Goal: Find specific page/section

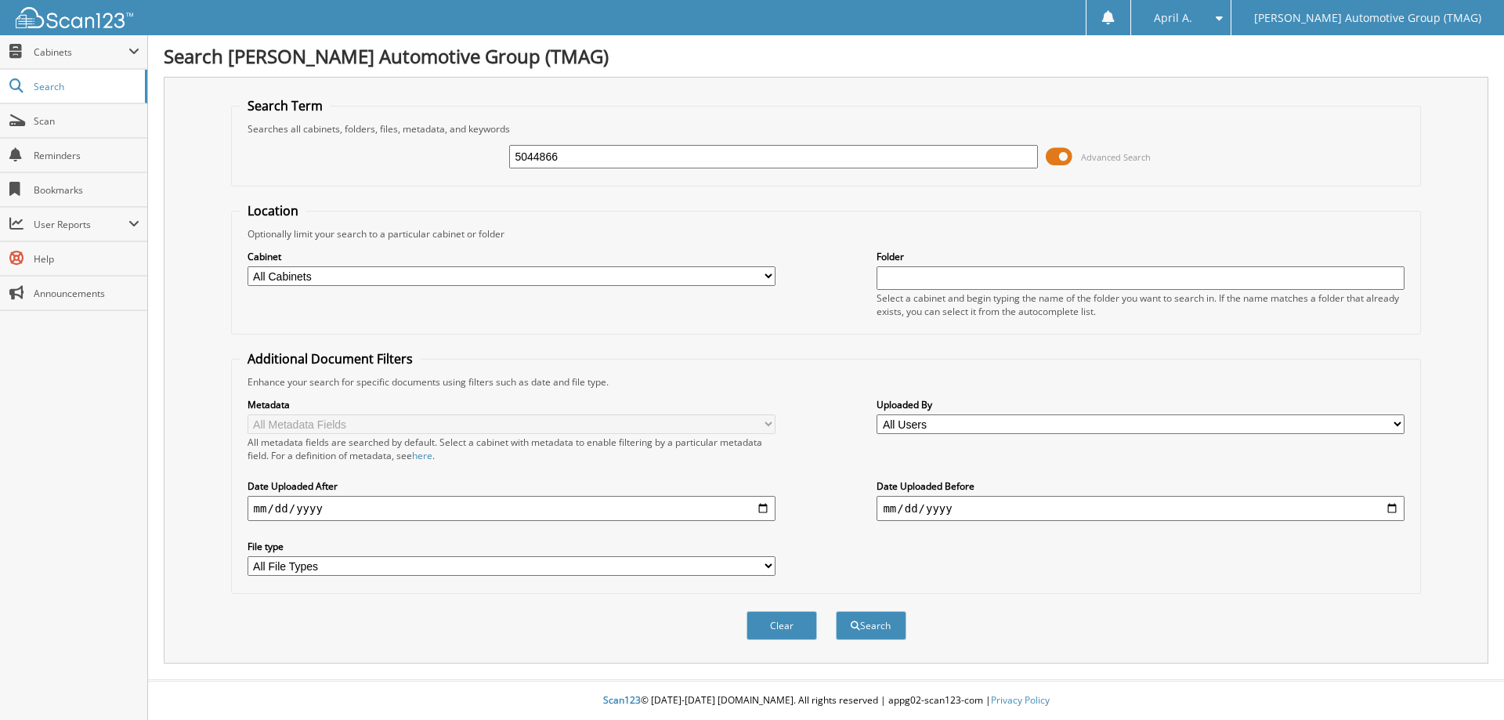
type input "5044866"
click at [836, 611] on button "Search" at bounding box center [871, 625] width 71 height 29
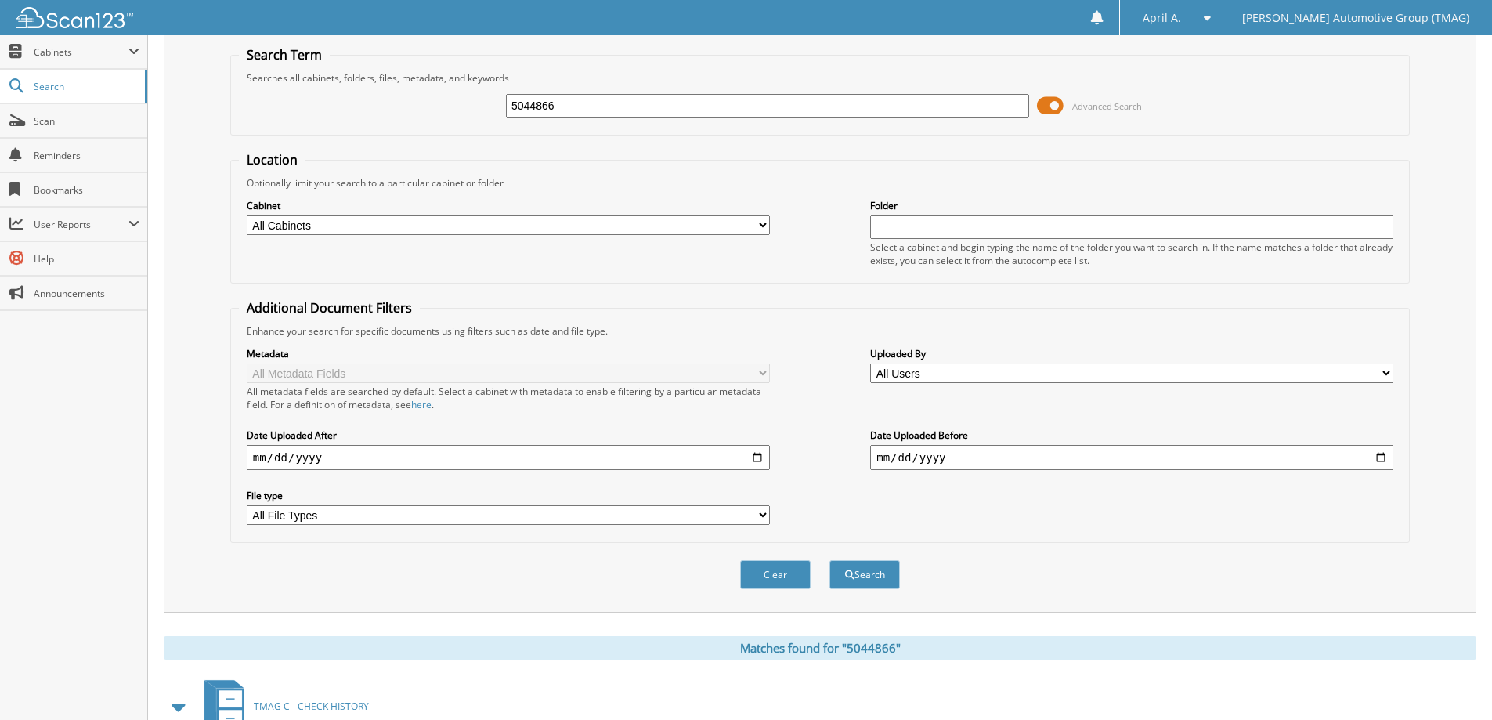
scroll to position [156, 0]
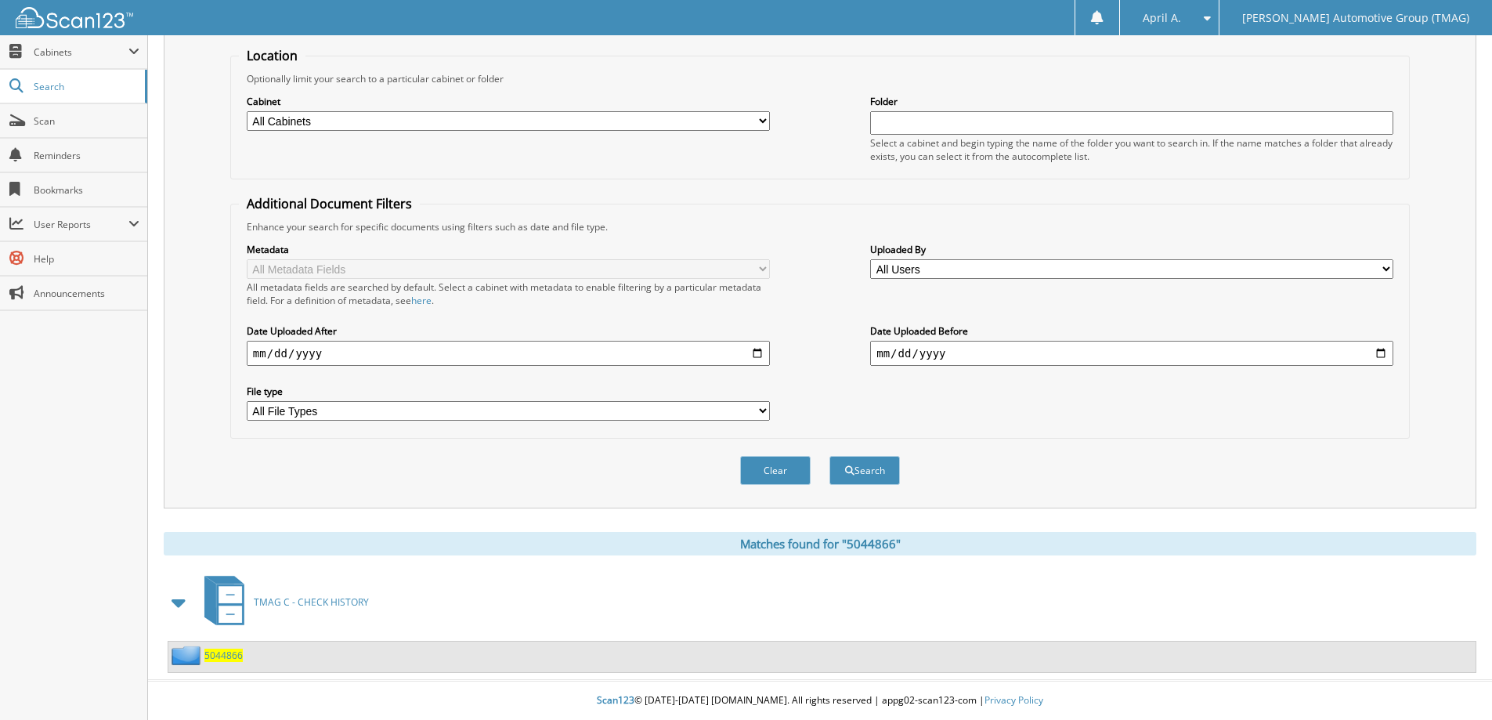
click at [224, 652] on span "5044866" at bounding box center [223, 655] width 38 height 13
